Goal: Task Accomplishment & Management: Manage account settings

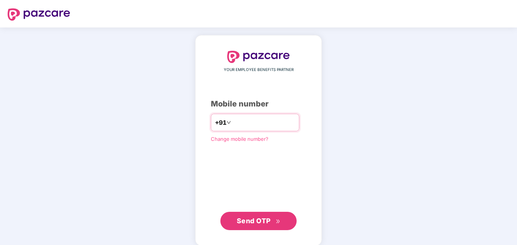
type input "**********"
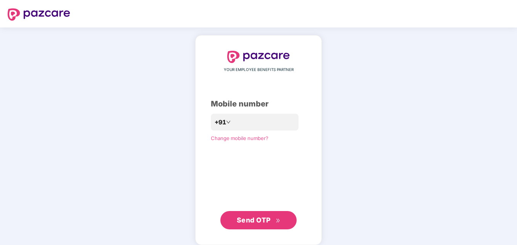
click at [236, 222] on button "Send OTP" at bounding box center [258, 220] width 76 height 18
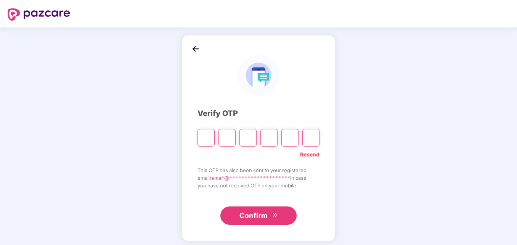
type input "*"
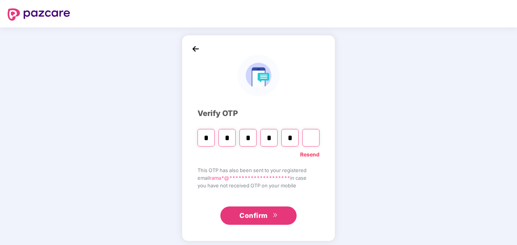
type input "*"
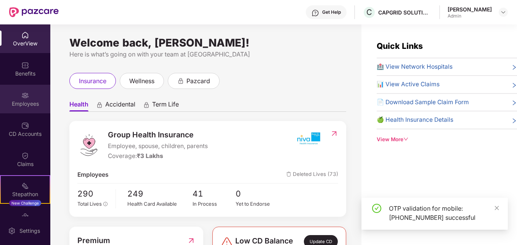
click at [25, 104] on div "Employees" at bounding box center [25, 104] width 50 height 8
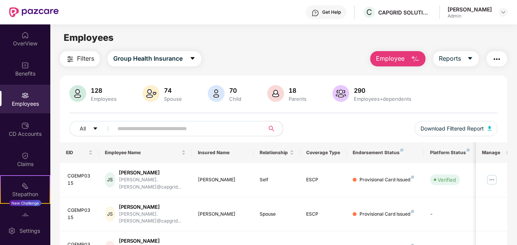
click at [195, 130] on input "text" at bounding box center [185, 128] width 137 height 11
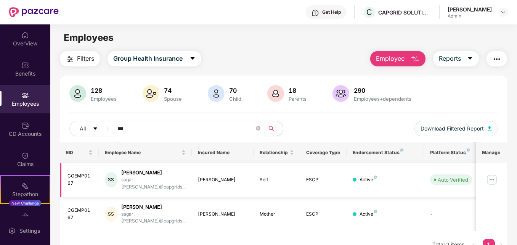
type input "***"
click at [491, 175] on img at bounding box center [492, 180] width 12 height 12
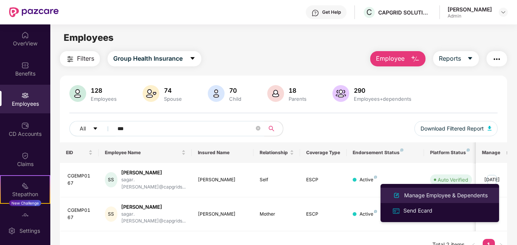
click at [420, 198] on div "Manage Employee & Dependents" at bounding box center [446, 195] width 87 height 8
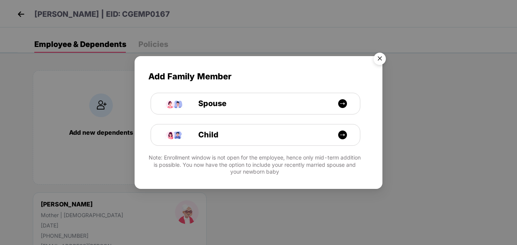
click at [378, 58] on img "Close" at bounding box center [379, 59] width 21 height 21
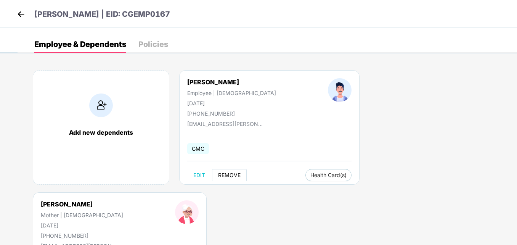
click at [223, 175] on span "REMOVE" at bounding box center [229, 175] width 23 height 6
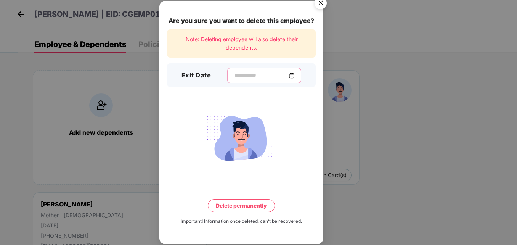
click at [234, 76] on input at bounding box center [261, 75] width 55 height 8
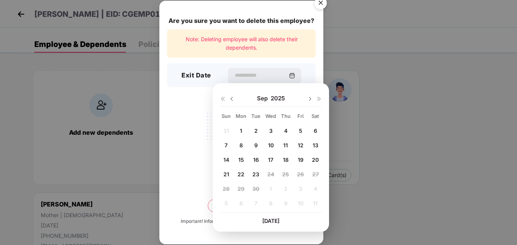
click at [243, 174] on span "22" at bounding box center [241, 174] width 7 height 6
type input "**********"
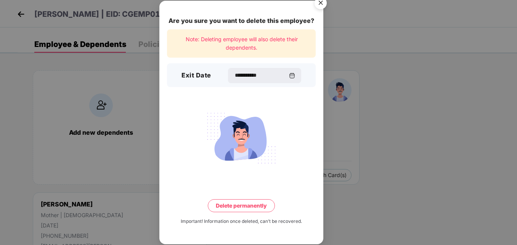
click at [235, 203] on button "Delete permanently" at bounding box center [241, 205] width 67 height 13
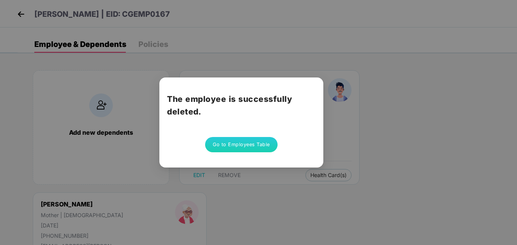
click at [241, 145] on button "Go to Employees Table" at bounding box center [241, 144] width 72 height 15
